Goal: Use online tool/utility: Utilize a website feature to perform a specific function

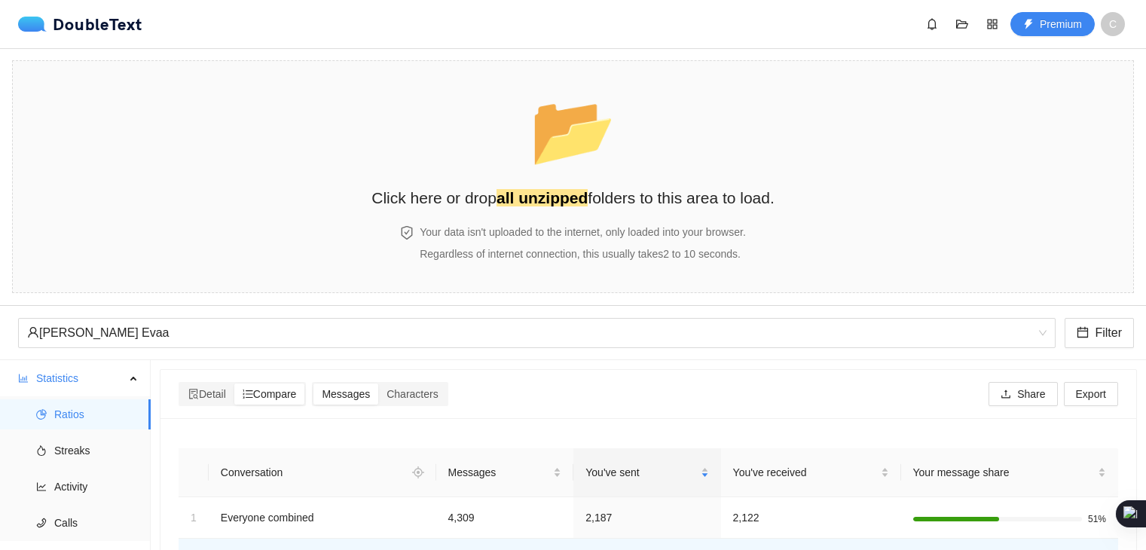
scroll to position [226, 0]
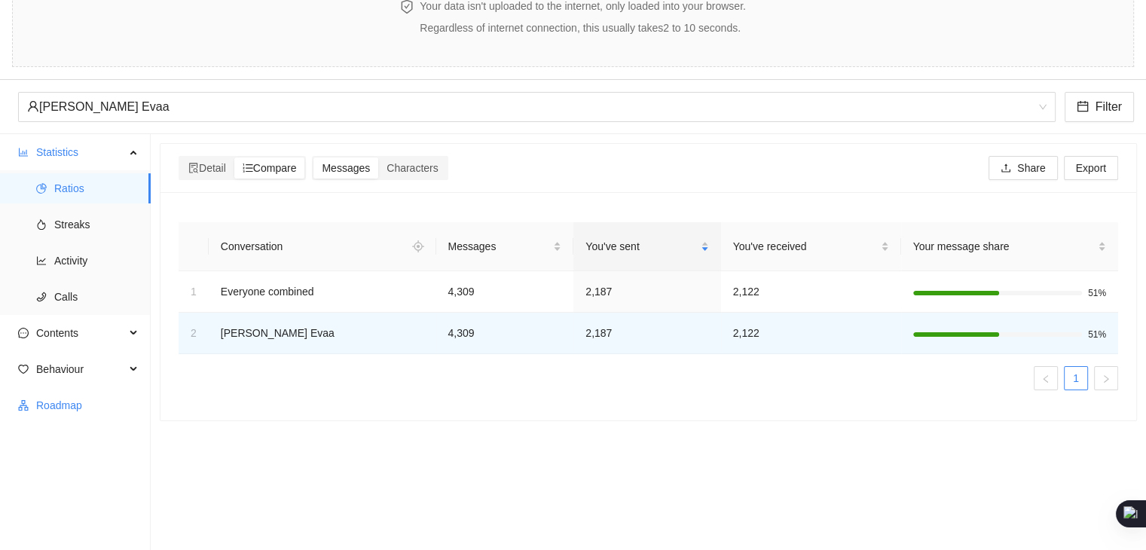
click at [50, 407] on span "Roadmap" at bounding box center [87, 405] width 103 height 30
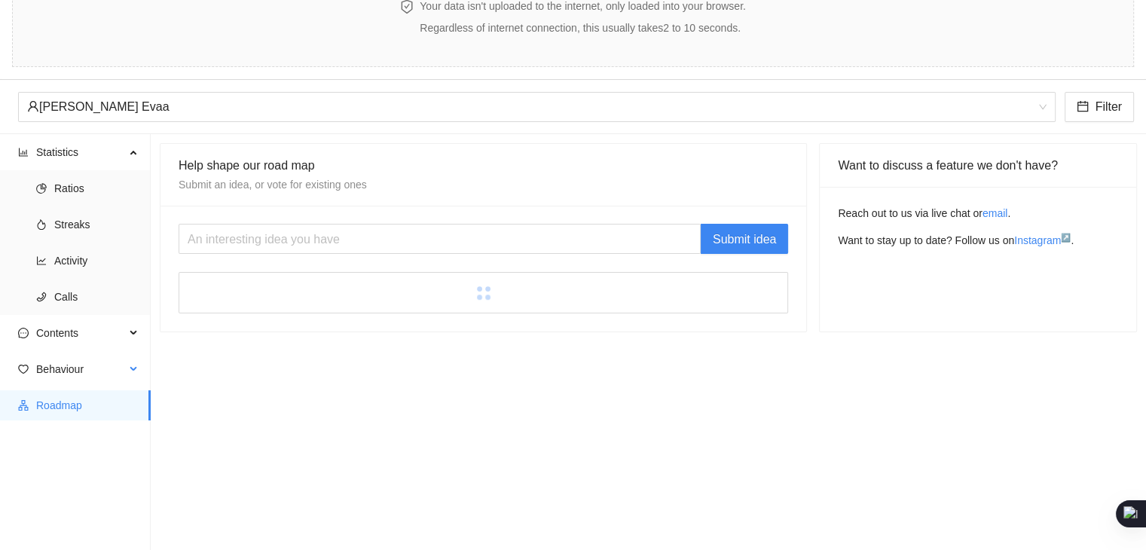
click at [72, 386] on li "Behaviour" at bounding box center [75, 370] width 150 height 33
click at [78, 375] on span "Behaviour" at bounding box center [80, 369] width 89 height 30
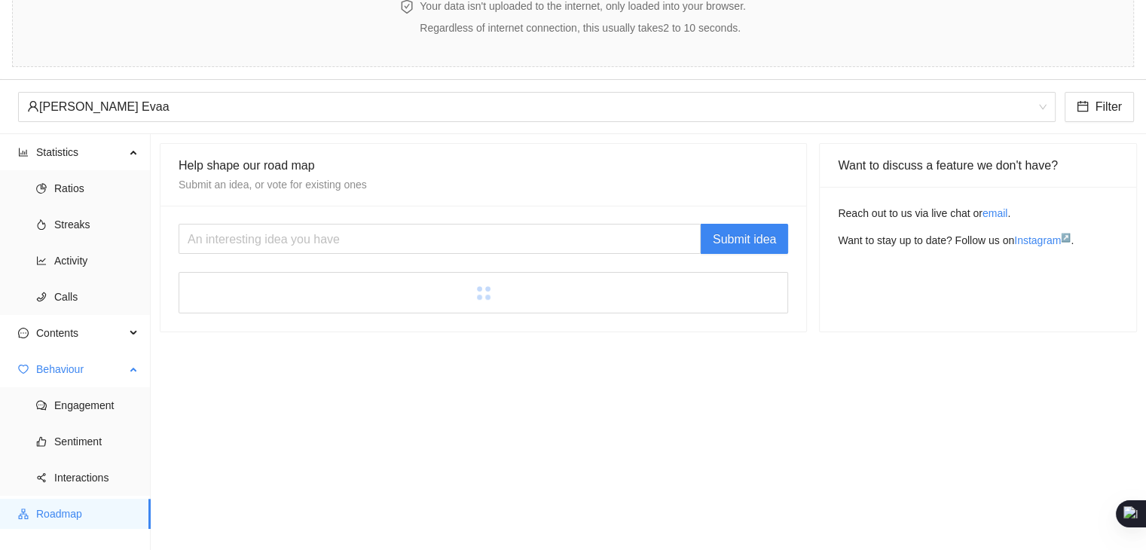
click at [84, 366] on span "Behaviour" at bounding box center [80, 369] width 89 height 30
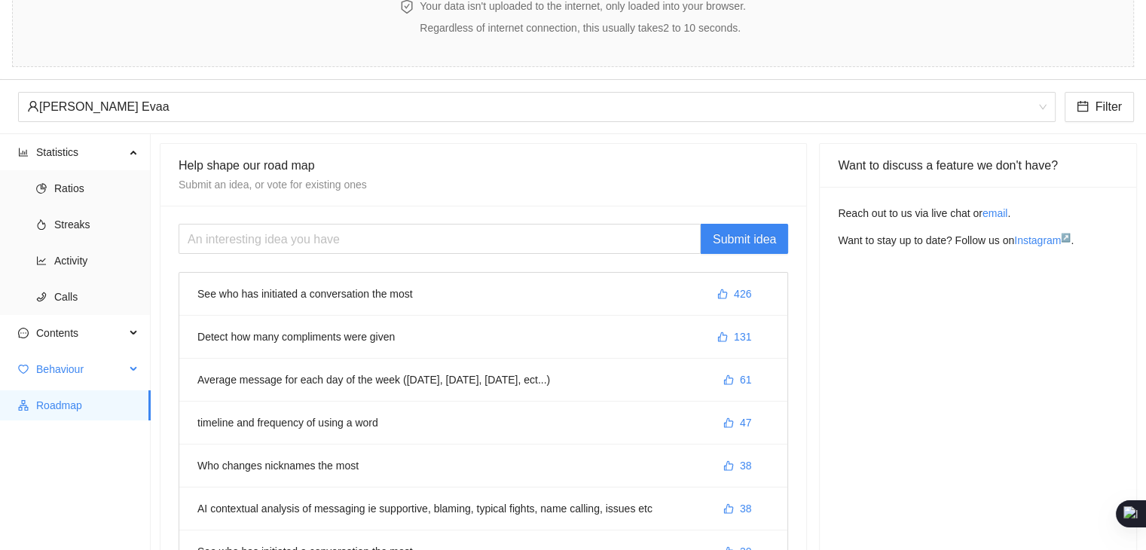
click at [103, 373] on span "Behaviour" at bounding box center [80, 369] width 89 height 30
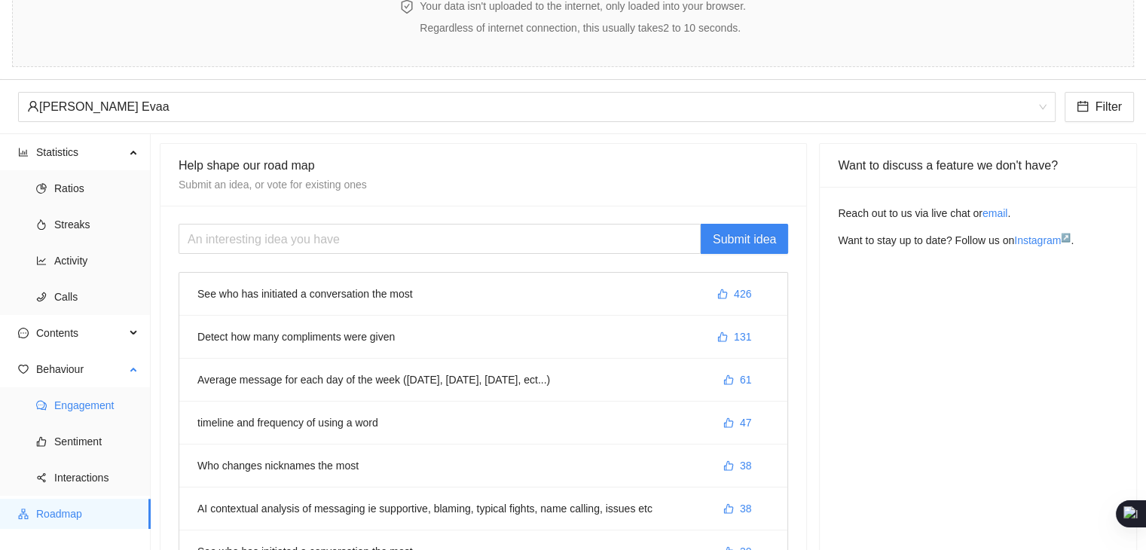
drag, startPoint x: 105, startPoint y: 402, endPoint x: 103, endPoint y: 414, distance: 12.3
click at [105, 403] on span "Engagement" at bounding box center [96, 405] width 84 height 30
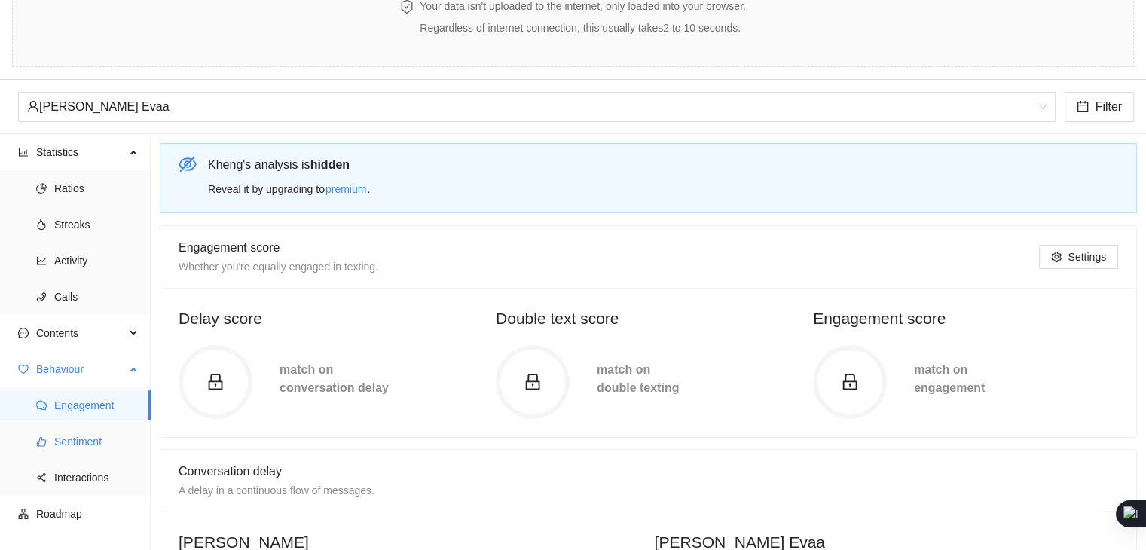
click at [98, 441] on span "Sentiment" at bounding box center [96, 442] width 84 height 30
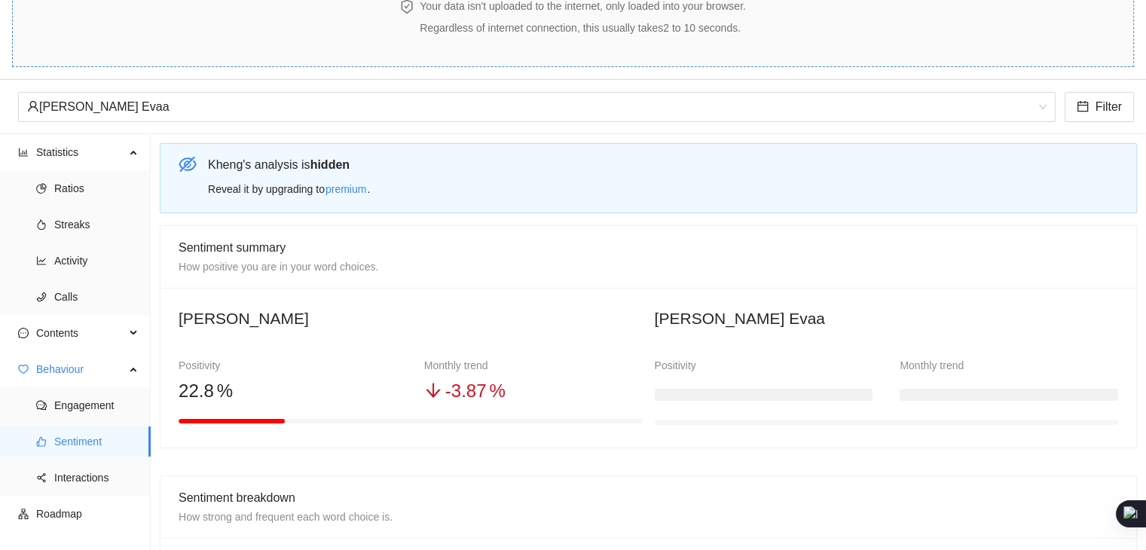
click at [62, 158] on span "Statistics" at bounding box center [80, 152] width 89 height 30
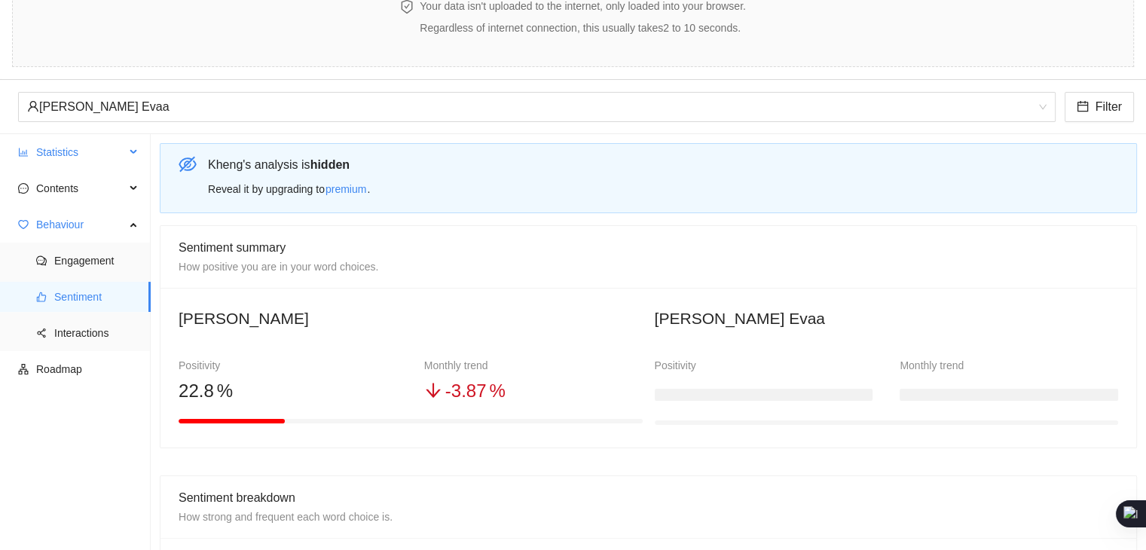
click at [72, 161] on span "Statistics" at bounding box center [80, 152] width 89 height 30
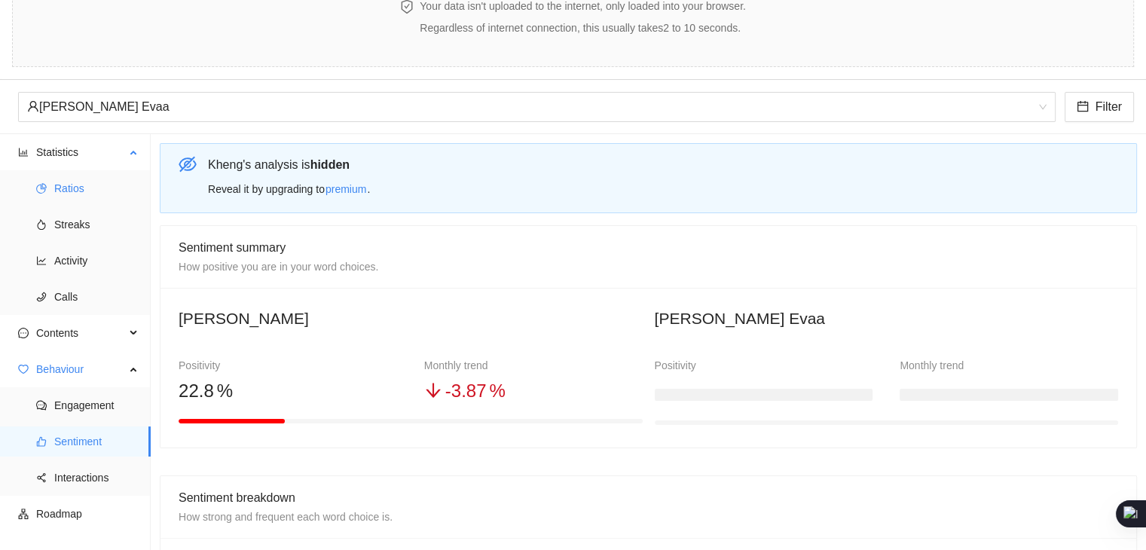
click at [69, 182] on span "Ratios" at bounding box center [96, 188] width 84 height 30
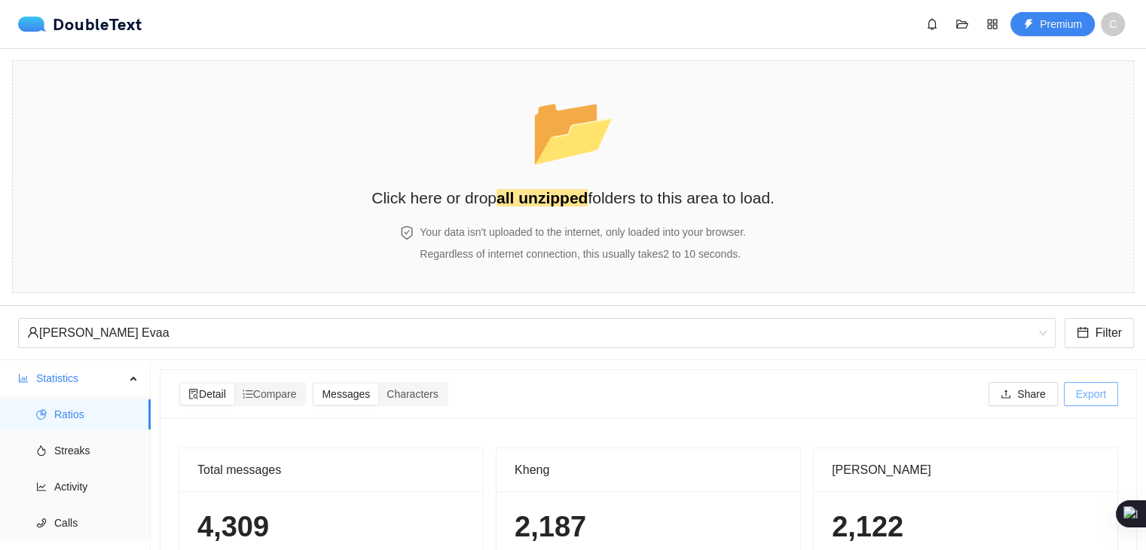
click at [1080, 401] on span "Export" at bounding box center [1091, 394] width 30 height 17
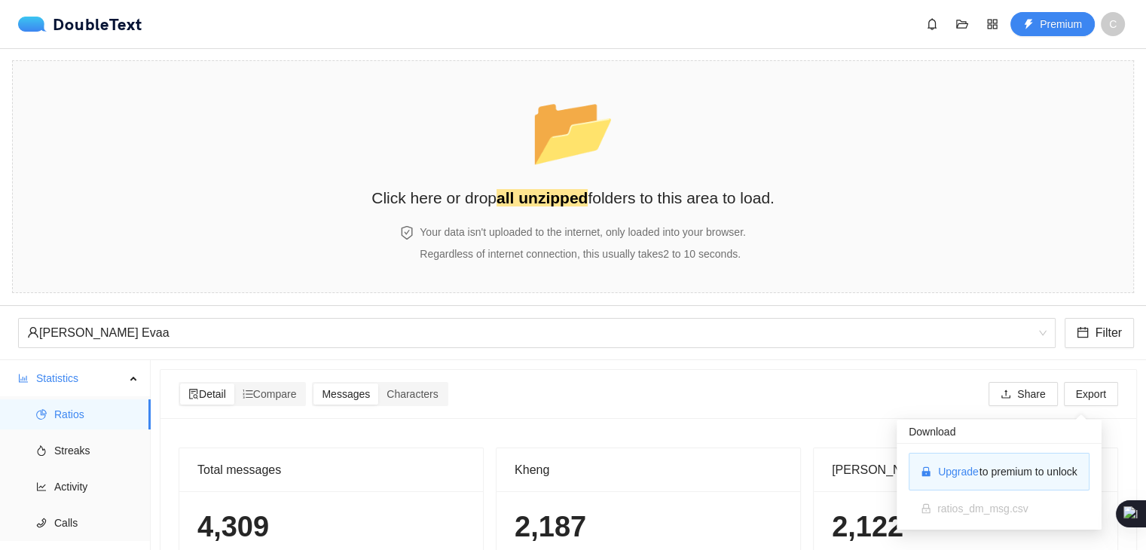
click at [804, 385] on div "Detail Compare Messages Characters Share Export" at bounding box center [649, 394] width 946 height 24
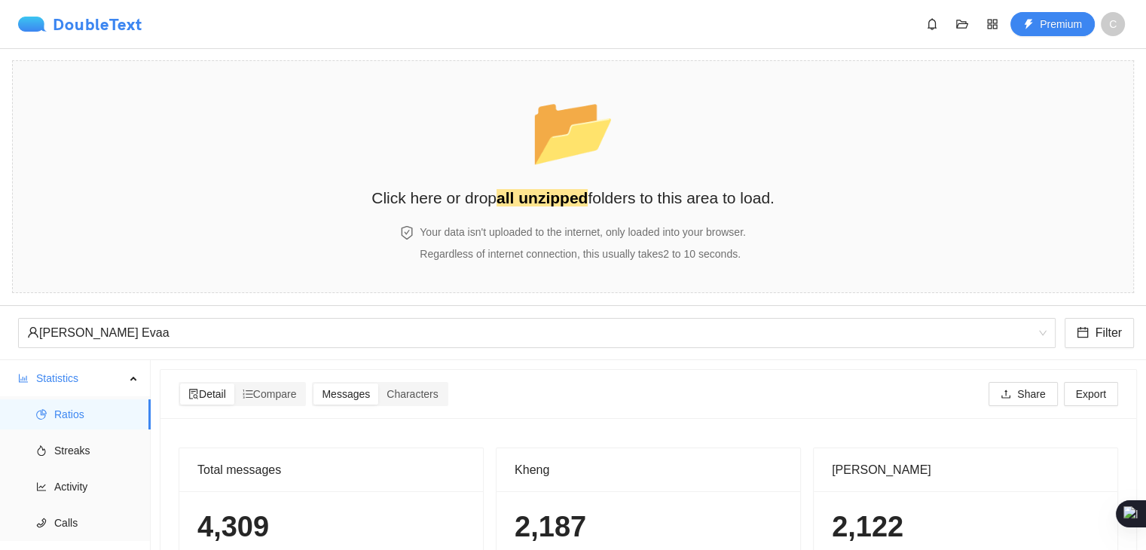
click at [115, 31] on div "DoubleText" at bounding box center [80, 24] width 124 height 15
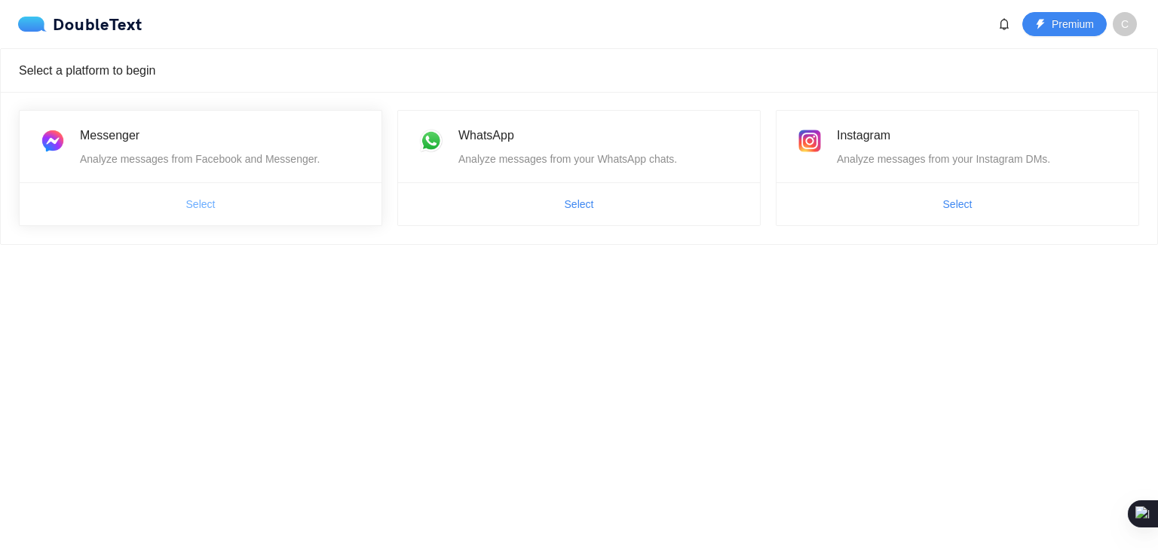
click at [205, 207] on span "Select" at bounding box center [200, 204] width 29 height 17
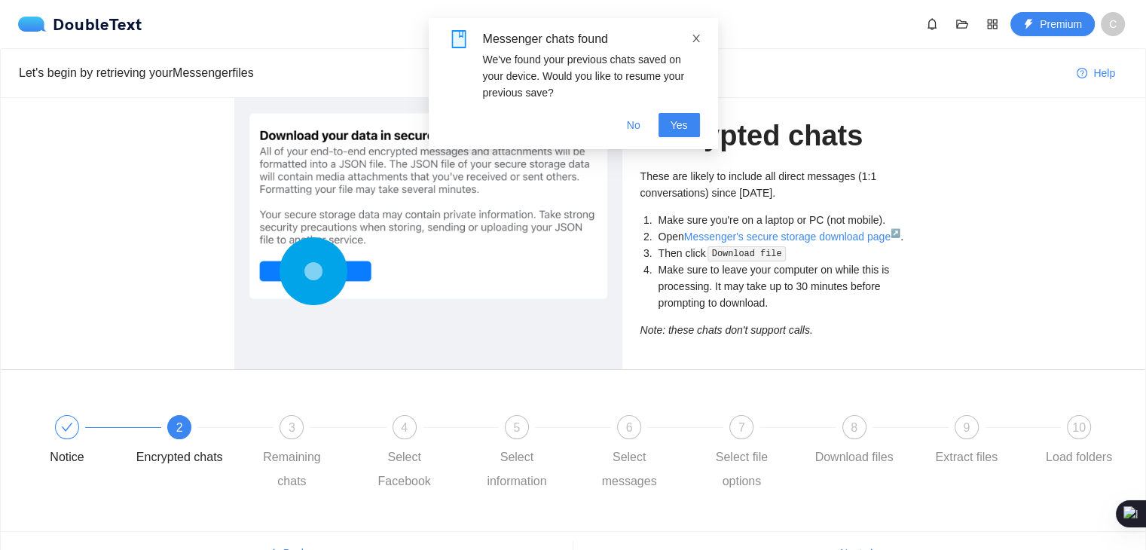
click at [693, 42] on icon "close" at bounding box center [697, 39] width 8 height 8
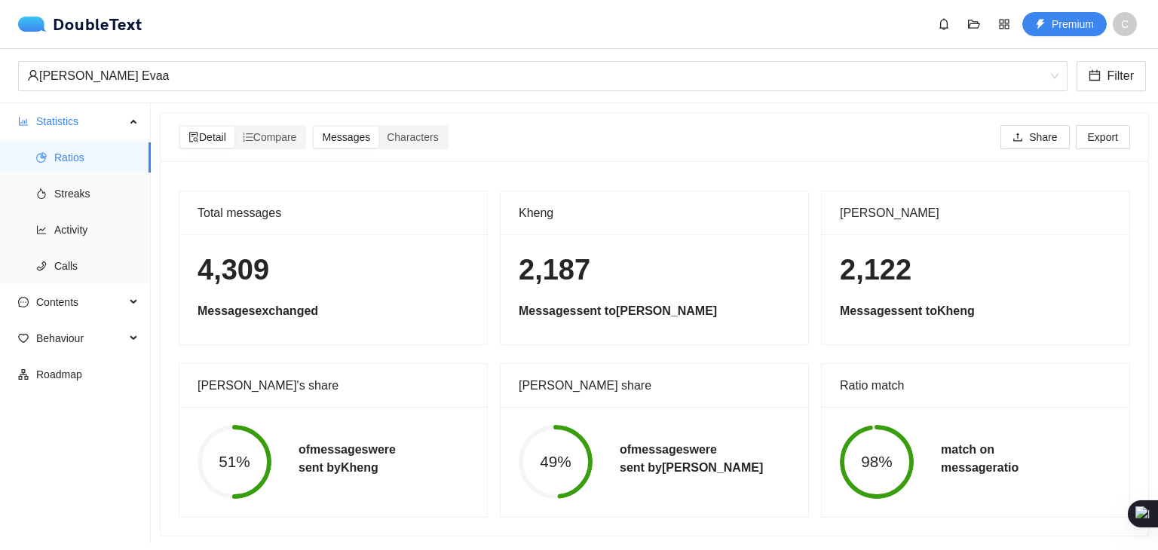
click at [1128, 32] on span "C" at bounding box center [1125, 24] width 24 height 24
click at [492, 86] on div "[PERSON_NAME] Evaa" at bounding box center [536, 76] width 1018 height 29
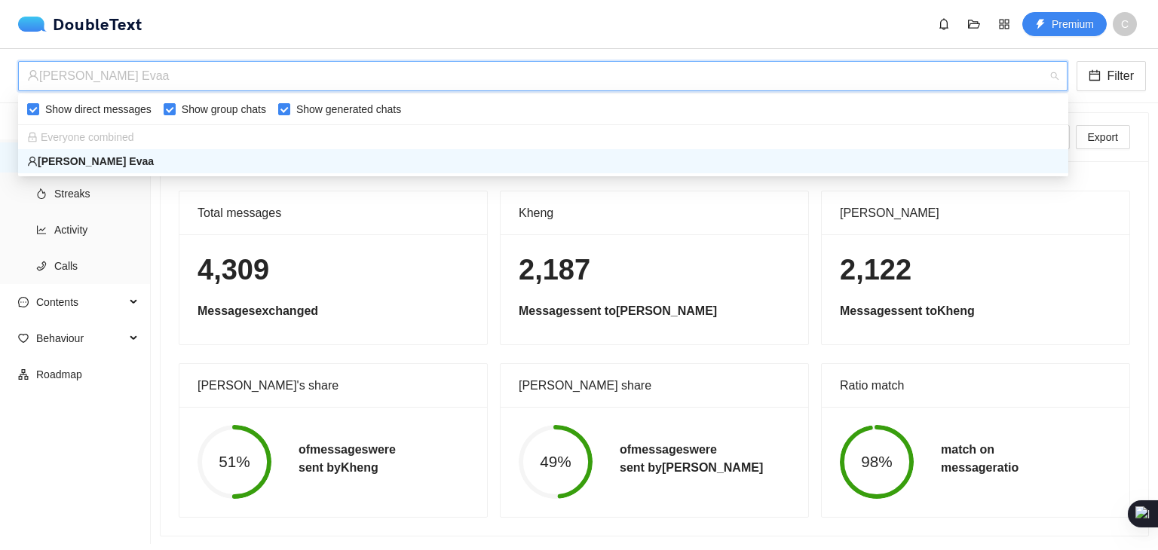
click at [53, 165] on div "[PERSON_NAME] Evaa" at bounding box center [543, 161] width 1032 height 17
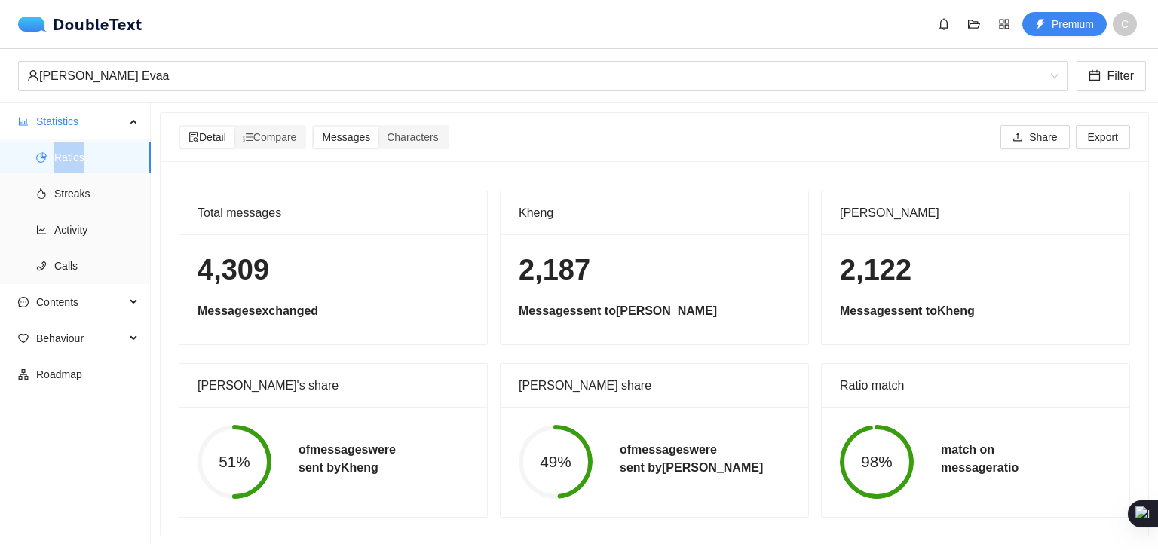
click at [53, 165] on li "Ratios" at bounding box center [75, 157] width 151 height 30
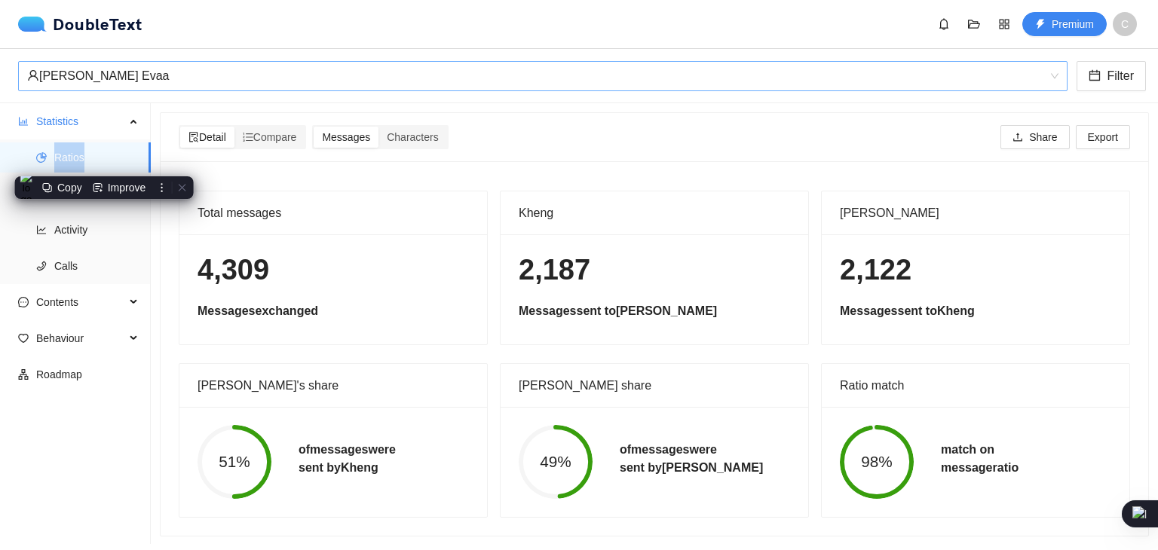
click at [145, 79] on div "[PERSON_NAME] Evaa" at bounding box center [536, 76] width 1018 height 29
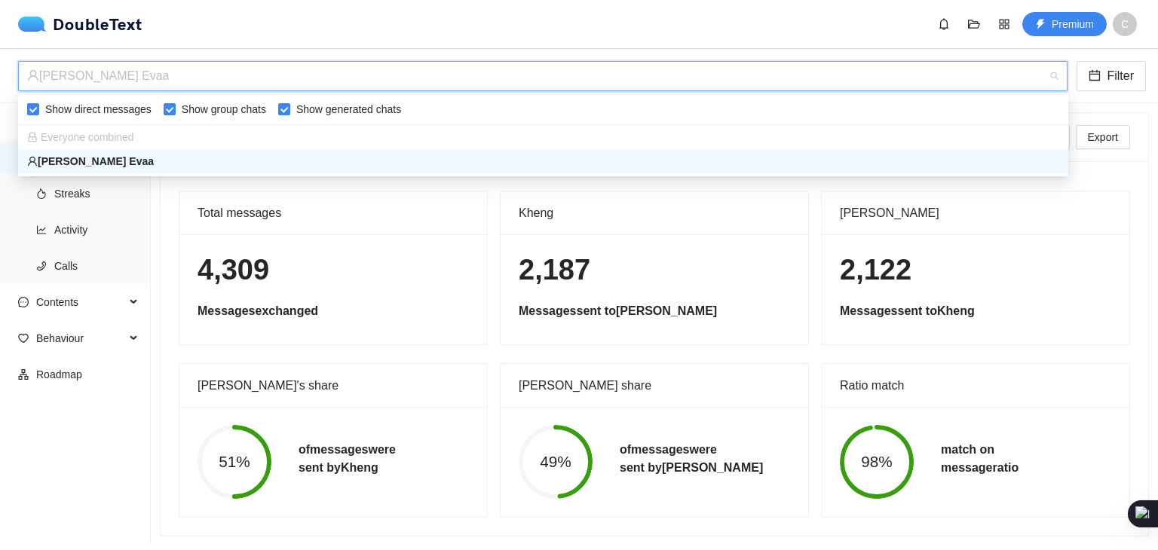
click at [113, 139] on span "Everyone combined" at bounding box center [80, 137] width 107 height 12
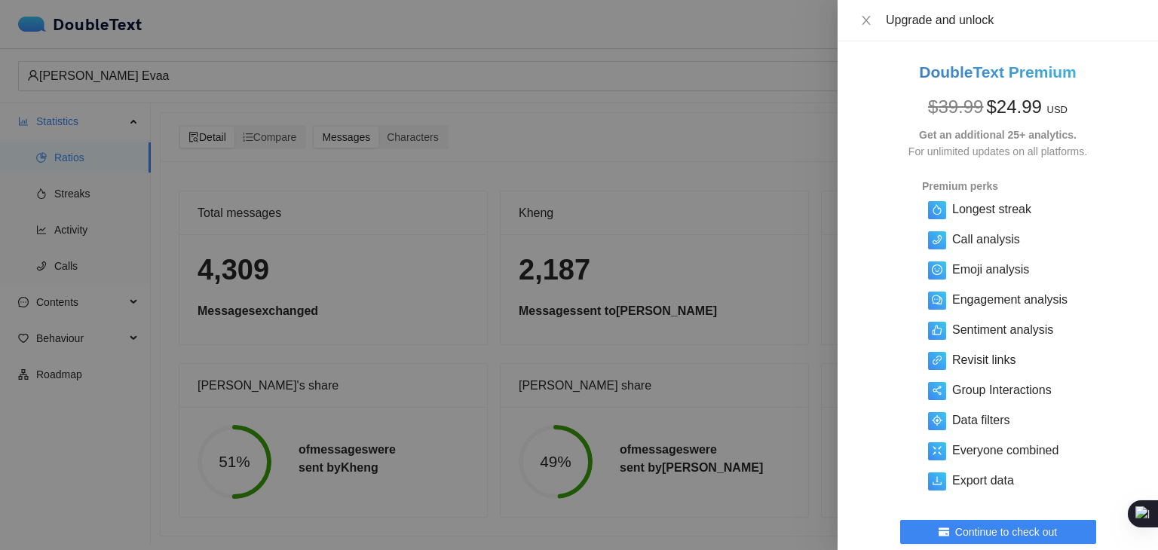
click at [322, 73] on div at bounding box center [579, 275] width 1158 height 550
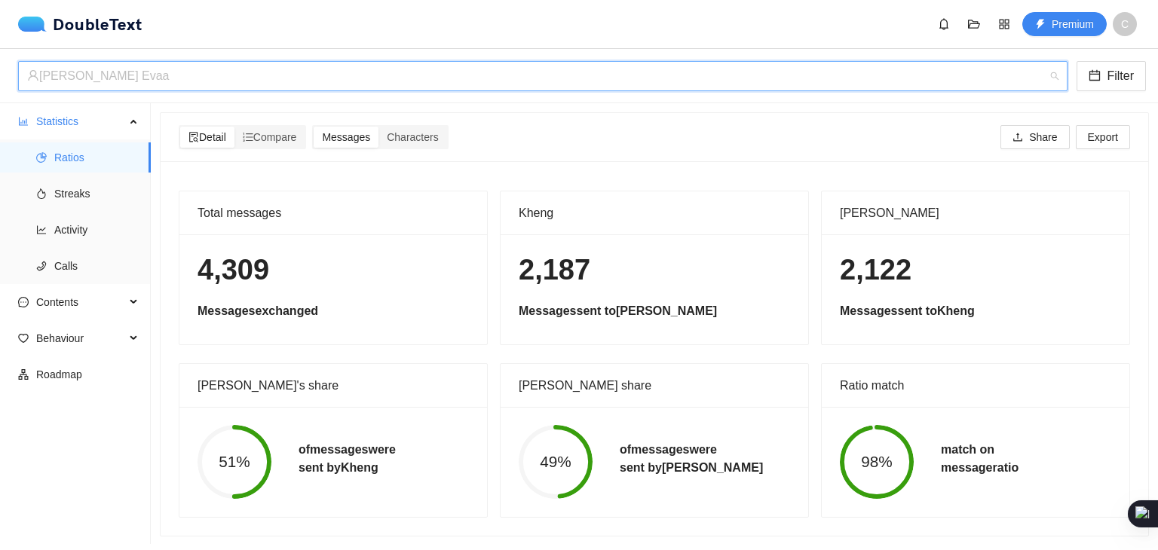
click at [110, 71] on div "[PERSON_NAME] Evaa" at bounding box center [536, 76] width 1018 height 29
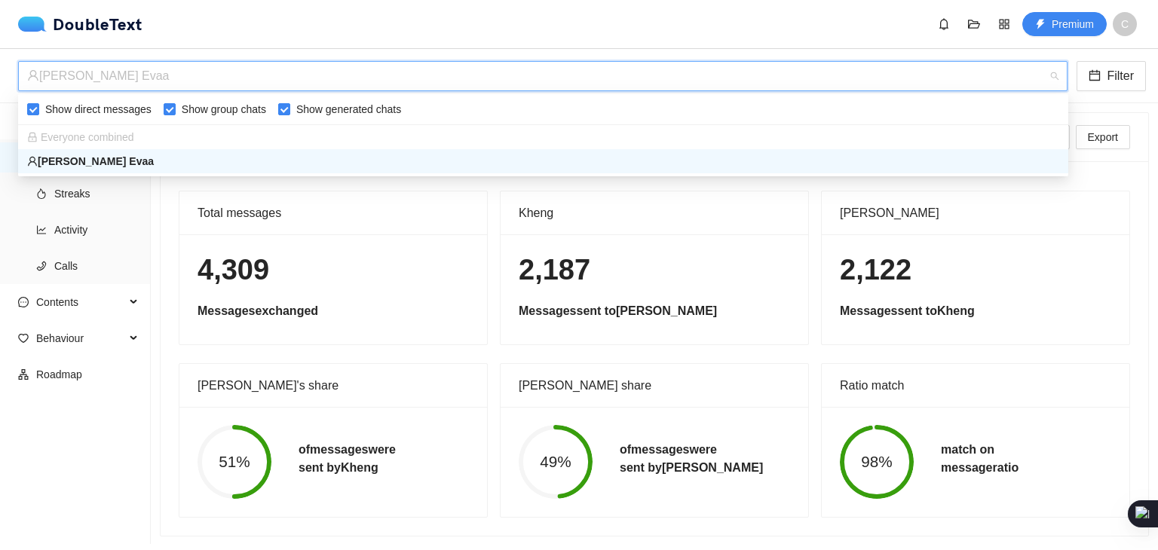
click at [150, 80] on div "[PERSON_NAME] Evaa" at bounding box center [536, 76] width 1018 height 29
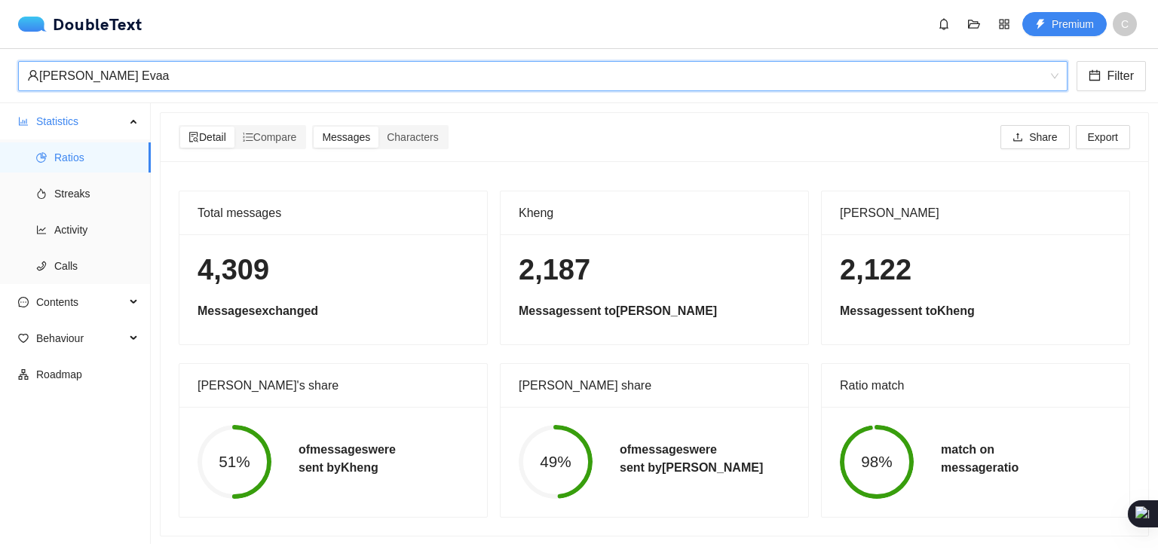
click at [140, 86] on div "[PERSON_NAME] Evaa" at bounding box center [536, 76] width 1018 height 29
